Goal: Task Accomplishment & Management: Use online tool/utility

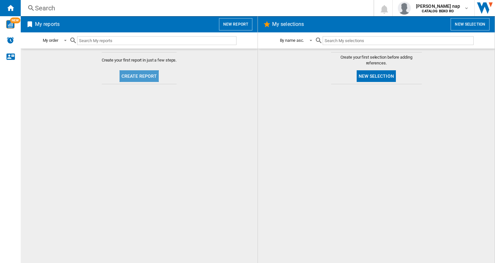
click at [138, 78] on button "Create report" at bounding box center [140, 76] width 40 height 12
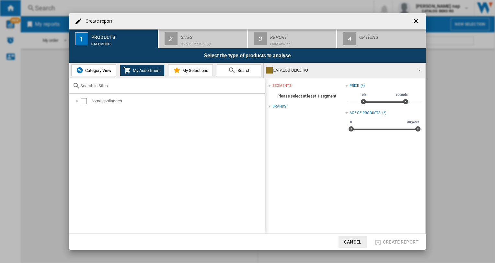
click at [94, 69] on span "Category View" at bounding box center [98, 70] width 28 height 5
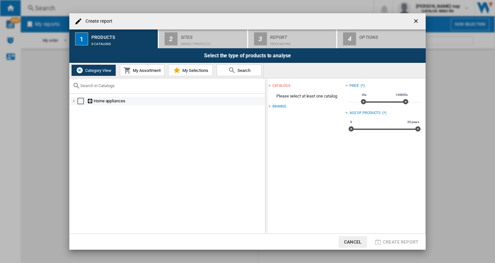
click at [72, 101] on div at bounding box center [74, 101] width 6 height 6
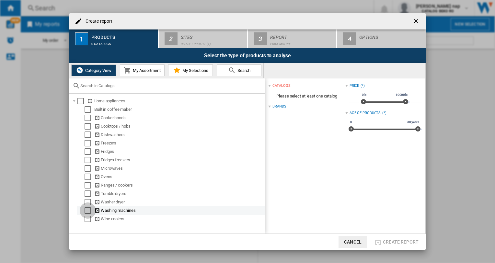
click at [89, 213] on div "Select" at bounding box center [88, 211] width 6 height 6
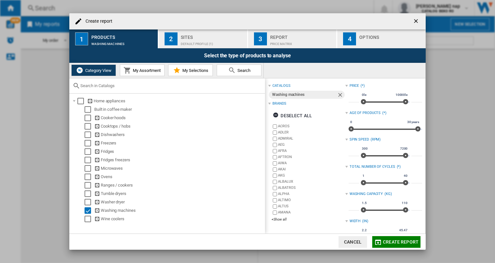
click at [198, 40] on div "Default profile (1)" at bounding box center [213, 42] width 64 height 7
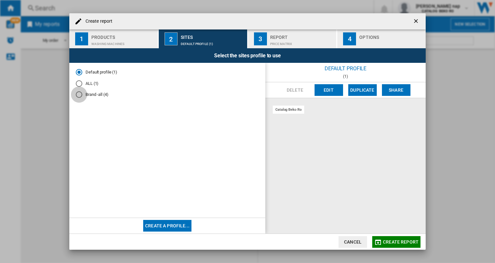
click at [80, 95] on div "Brand -all (4)" at bounding box center [79, 94] width 6 height 6
click at [418, 21] on ng-md-icon "getI18NText('BUTTONS.CLOSE_DIALOG')" at bounding box center [417, 22] width 8 height 8
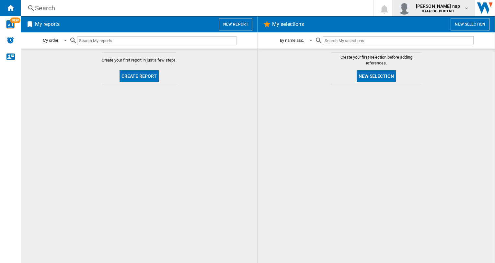
click at [467, 6] on md-icon "button" at bounding box center [466, 8] width 5 height 5
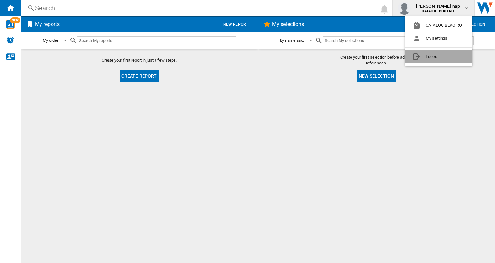
click at [431, 56] on button "Logout" at bounding box center [438, 56] width 67 height 13
